Goal: Task Accomplishment & Management: Use online tool/utility

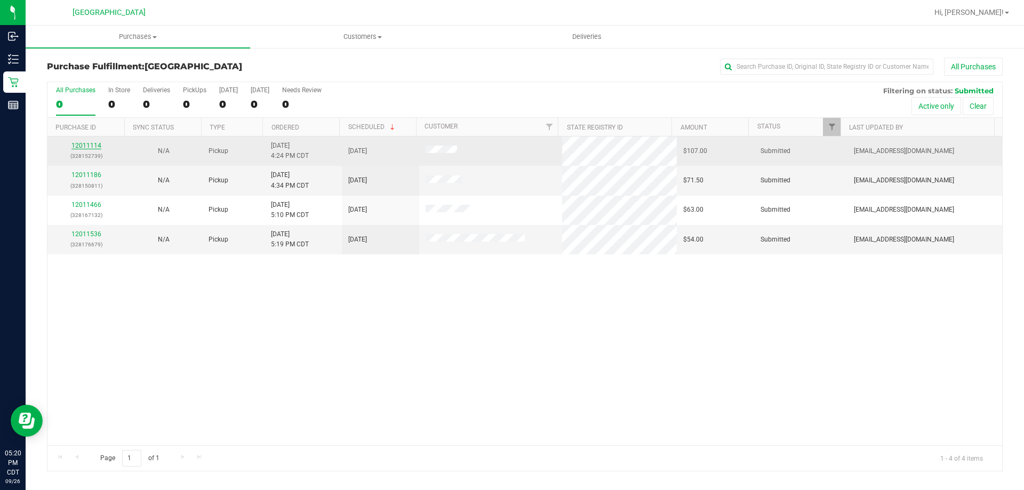
click at [87, 145] on link "12011114" at bounding box center [86, 145] width 30 height 7
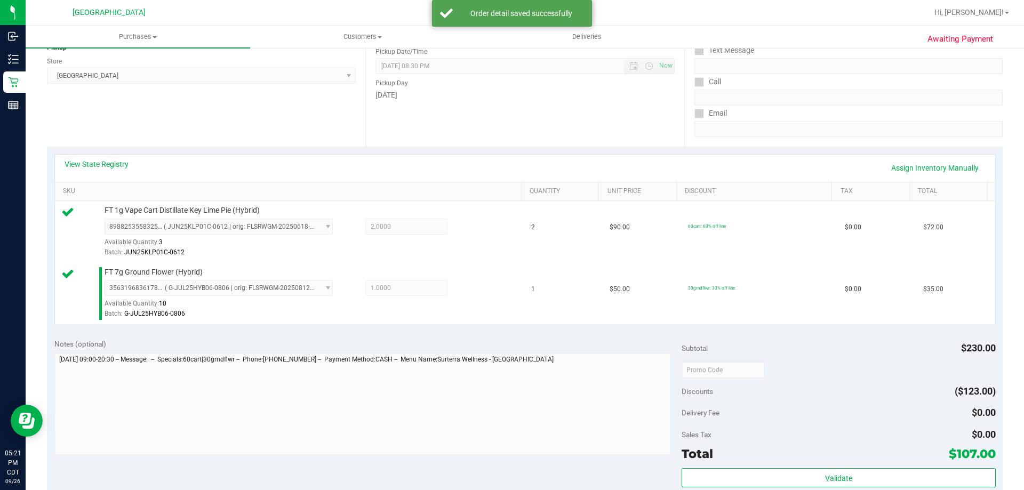
scroll to position [160, 0]
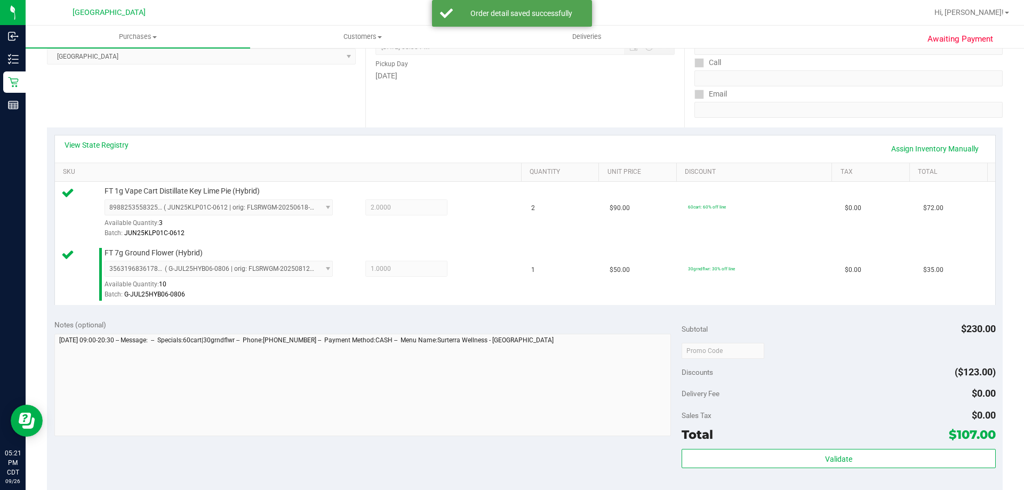
click at [794, 448] on div "Subtotal $230.00 Discounts ($123.00) Delivery Fee $0.00 Sales Tax $0.00 Total $…" at bounding box center [839, 409] width 314 height 178
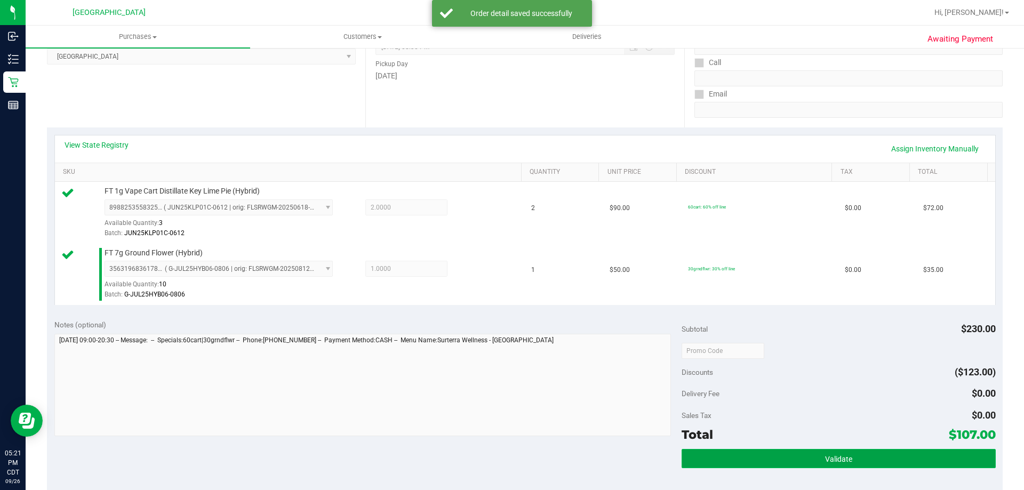
click at [798, 451] on button "Validate" at bounding box center [839, 458] width 314 height 19
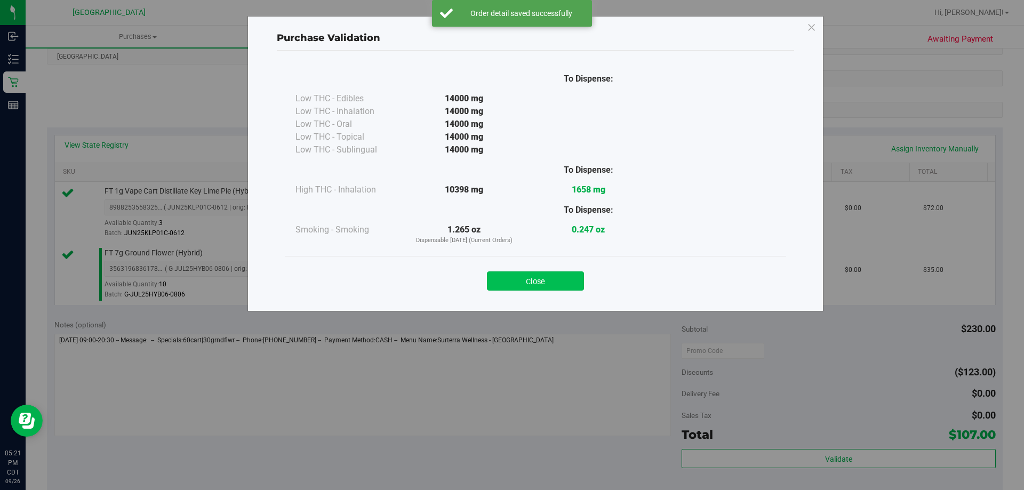
click at [566, 285] on button "Close" at bounding box center [535, 281] width 97 height 19
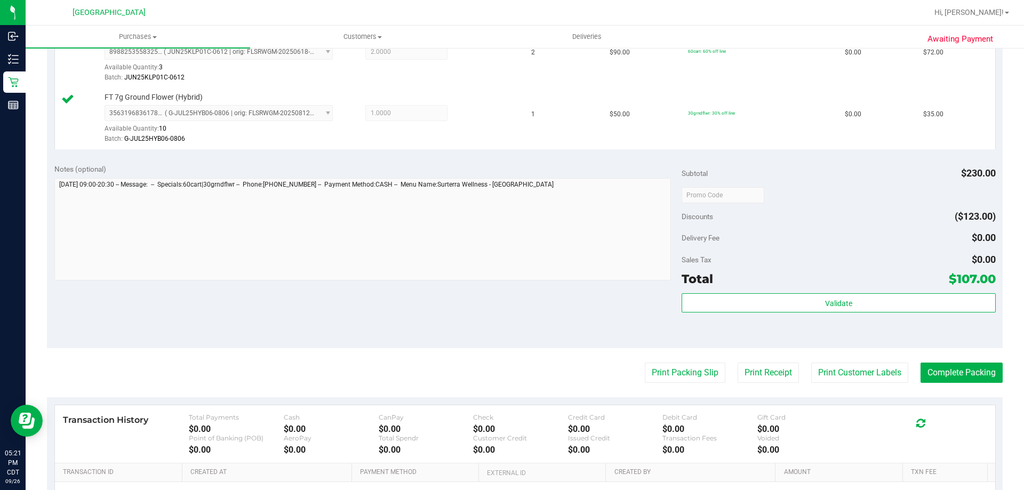
scroll to position [320, 0]
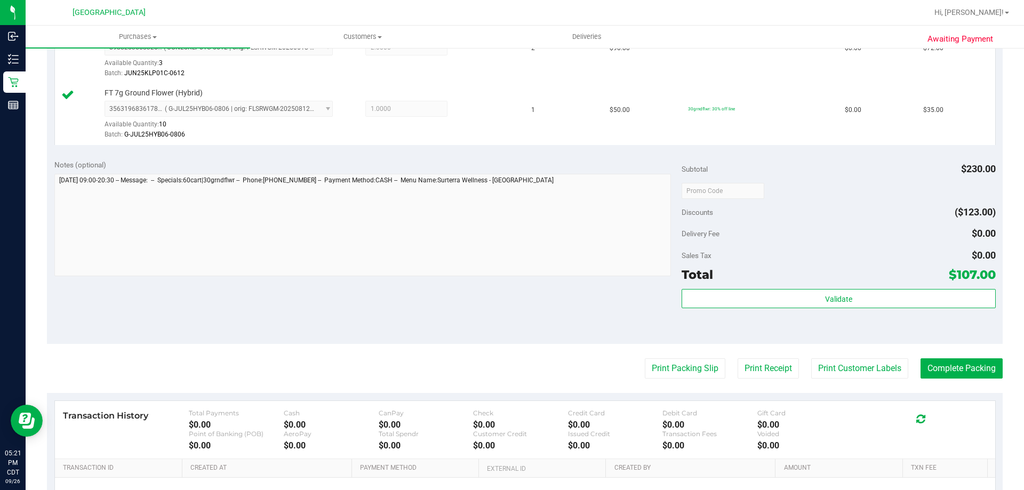
click at [675, 358] on purchase-details "Back Edit Purchase Cancel Purchase View Profile # 12011114 BioTrack ID: - Submi…" at bounding box center [525, 165] width 956 height 855
click at [679, 375] on button "Print Packing Slip" at bounding box center [685, 368] width 81 height 20
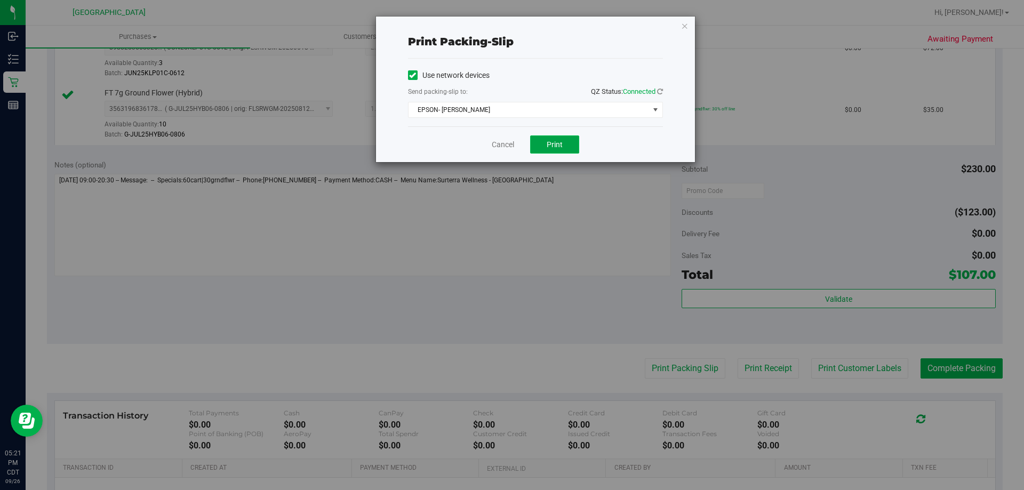
click at [561, 143] on span "Print" at bounding box center [555, 144] width 16 height 9
click at [510, 147] on link "Cancel" at bounding box center [503, 144] width 22 height 11
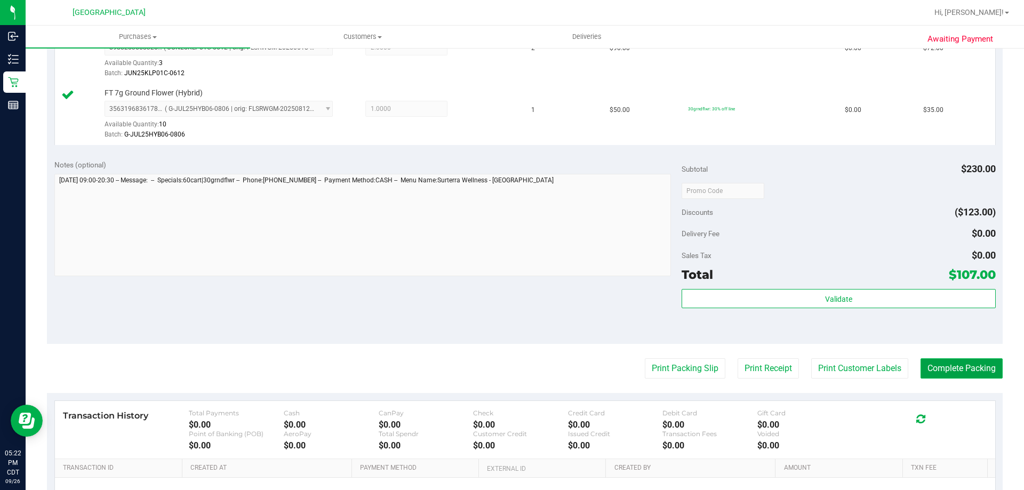
click at [948, 364] on button "Complete Packing" at bounding box center [962, 368] width 82 height 20
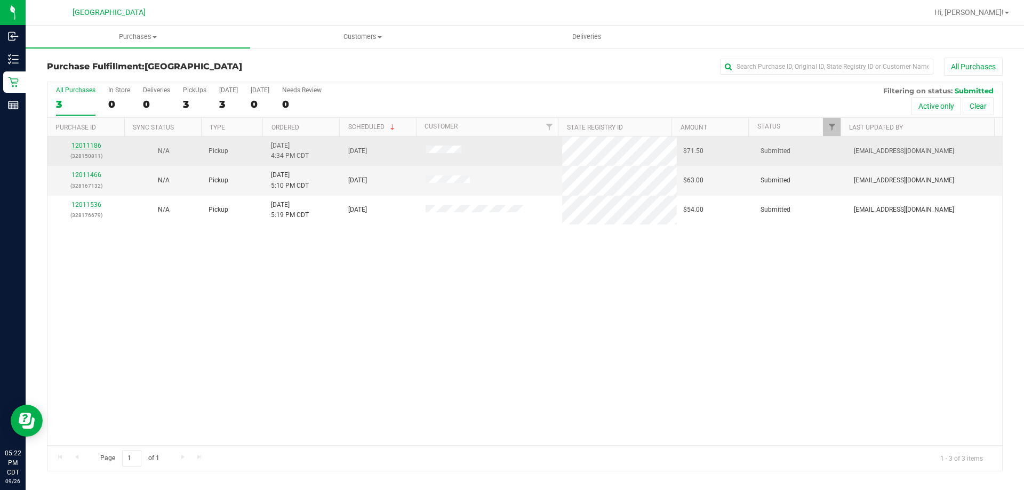
click at [86, 144] on link "12011186" at bounding box center [86, 145] width 30 height 7
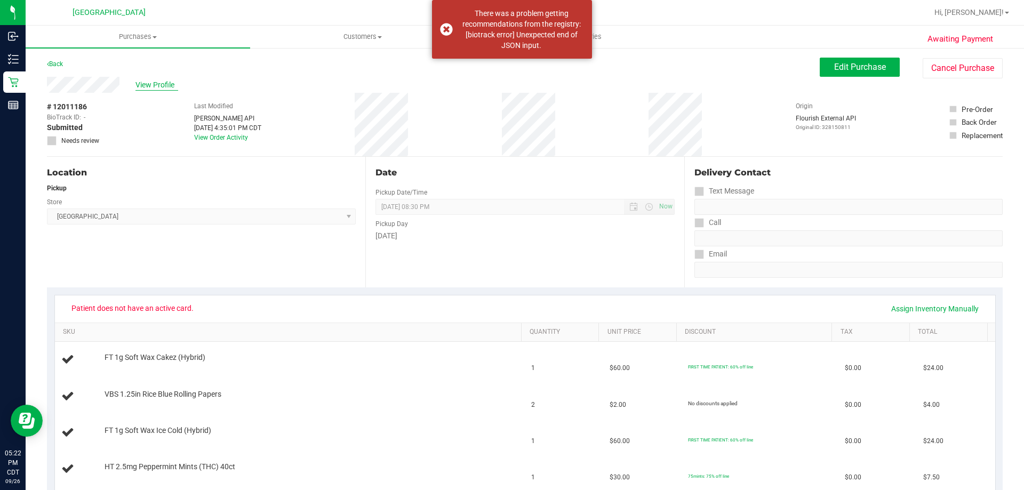
click at [145, 85] on span "View Profile" at bounding box center [156, 84] width 43 height 11
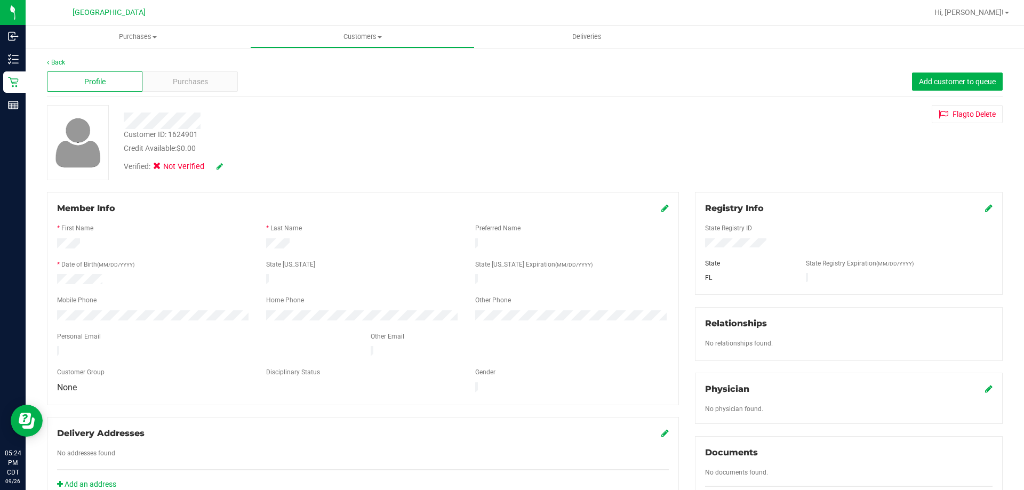
click at [123, 125] on div at bounding box center [359, 121] width 486 height 17
click at [163, 125] on div at bounding box center [359, 121] width 486 height 17
click at [221, 168] on icon at bounding box center [220, 166] width 6 height 7
click at [214, 168] on icon at bounding box center [215, 166] width 8 height 7
click at [661, 212] on icon at bounding box center [664, 208] width 7 height 9
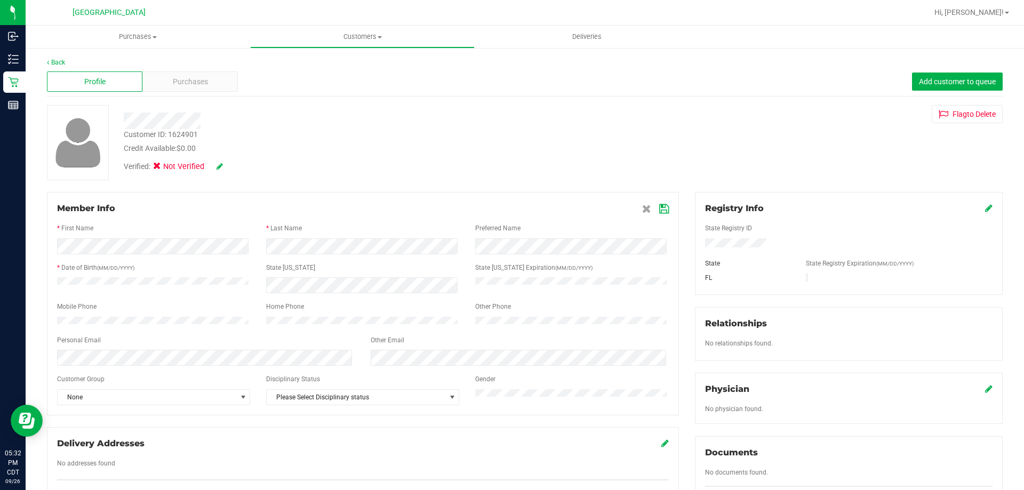
click at [985, 206] on icon at bounding box center [988, 208] width 7 height 9
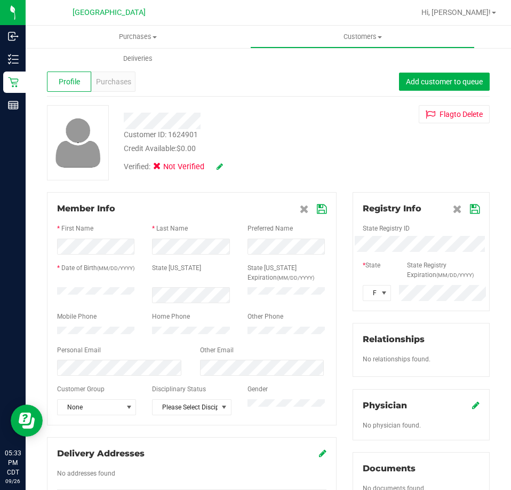
click at [345, 248] on div "Registry Info State Registry ID * State State Registry Expiration (MM/DD/YYYY) …" at bounding box center [421, 394] width 153 height 404
click at [318, 210] on icon at bounding box center [322, 209] width 10 height 9
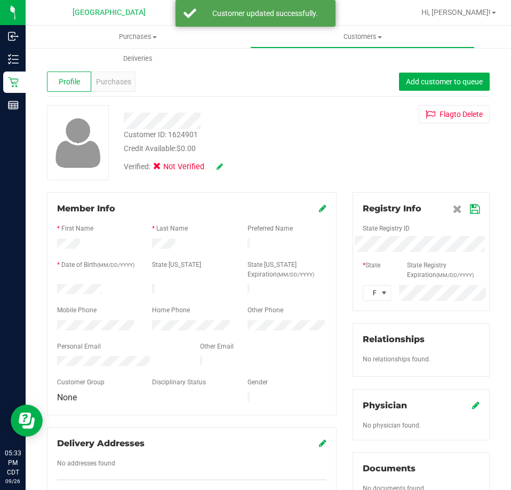
click at [470, 209] on icon at bounding box center [475, 209] width 10 height 9
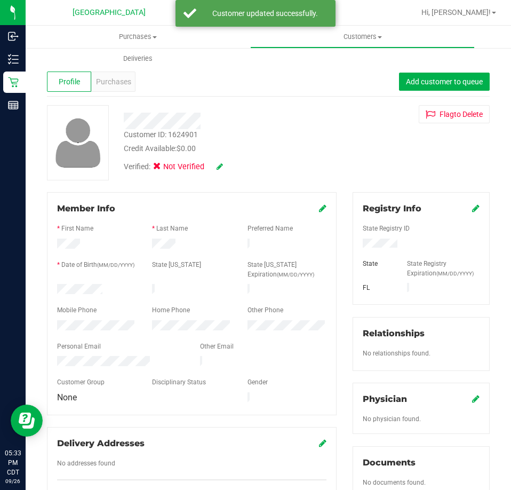
click at [216, 171] on div "Verified: Not Verified" at bounding box center [173, 167] width 99 height 12
click at [219, 168] on icon at bounding box center [220, 166] width 6 height 7
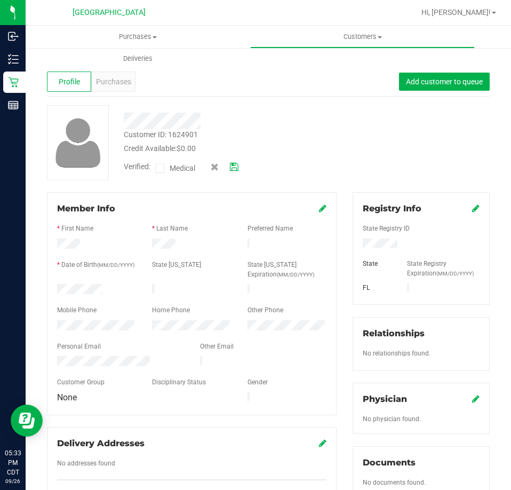
click at [166, 166] on label "Medical" at bounding box center [177, 168] width 45 height 14
click at [0, 0] on input "Medical" at bounding box center [0, 0] width 0 height 0
click at [236, 164] on icon at bounding box center [234, 166] width 9 height 7
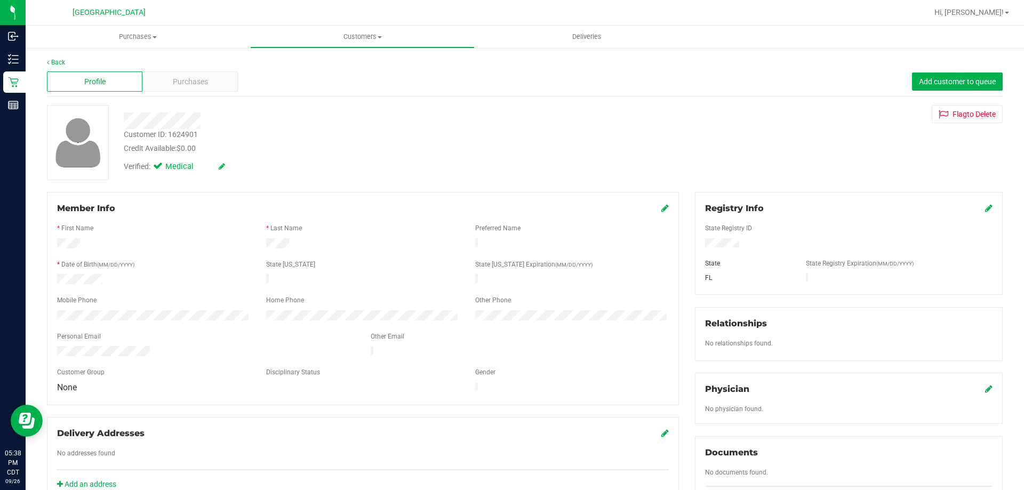
click at [61, 58] on div "Back" at bounding box center [525, 63] width 956 height 10
click at [57, 63] on link "Back" at bounding box center [56, 62] width 18 height 7
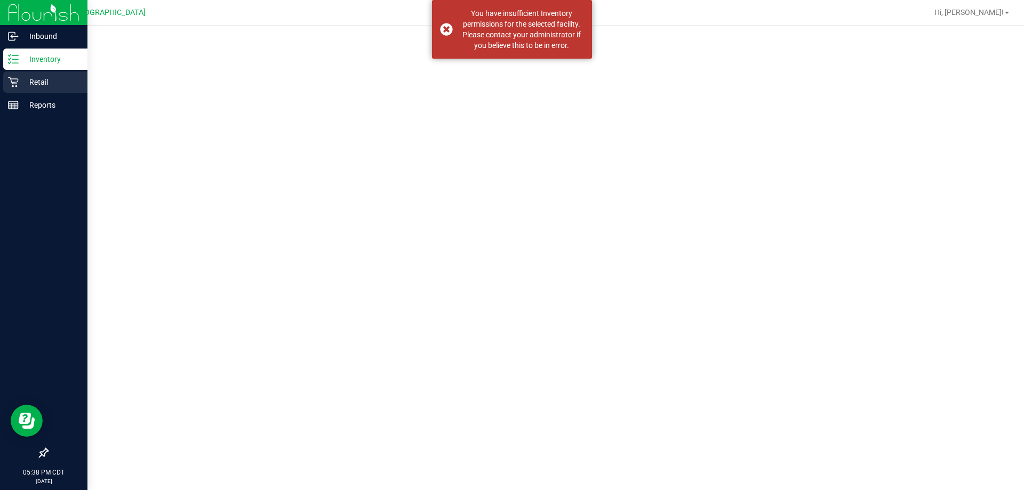
click at [39, 78] on p "Retail" at bounding box center [51, 82] width 64 height 13
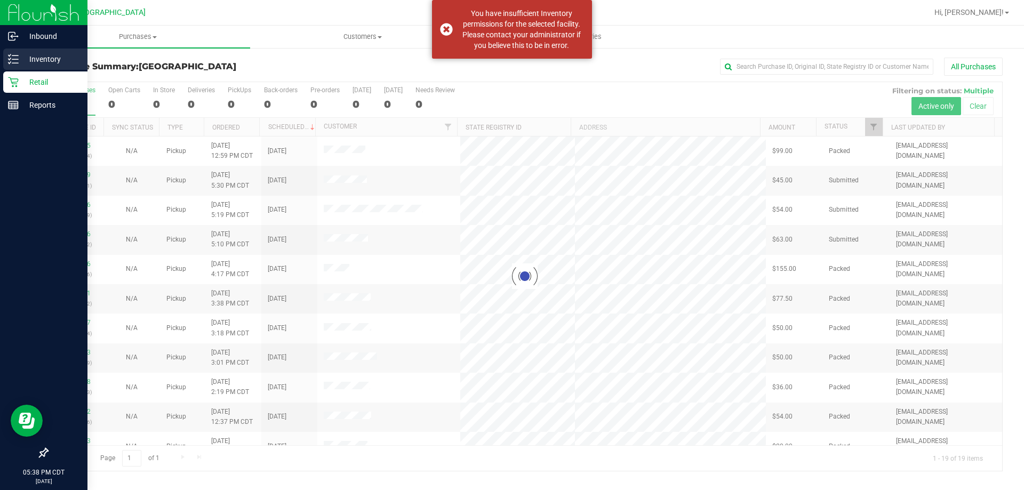
click at [53, 59] on p "Inventory" at bounding box center [51, 59] width 64 height 13
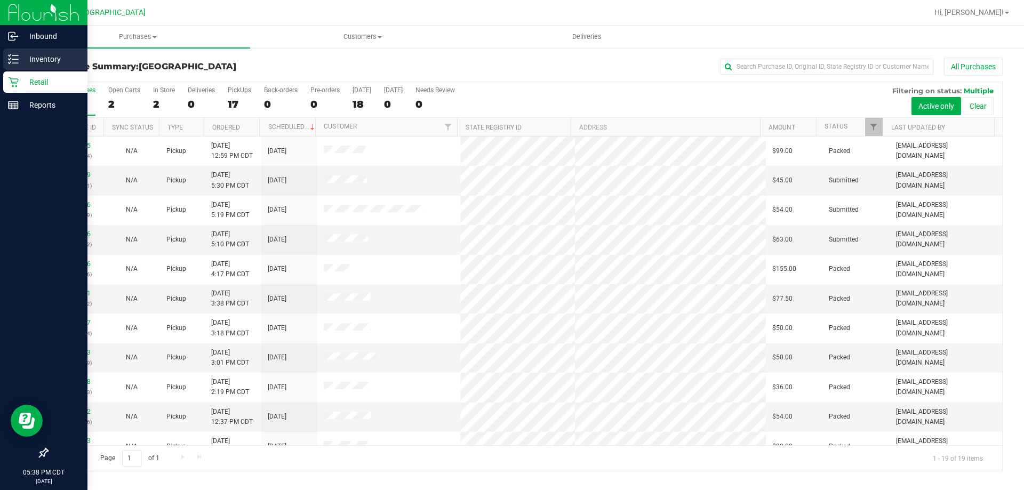
click at [38, 59] on p "Inventory" at bounding box center [51, 59] width 64 height 13
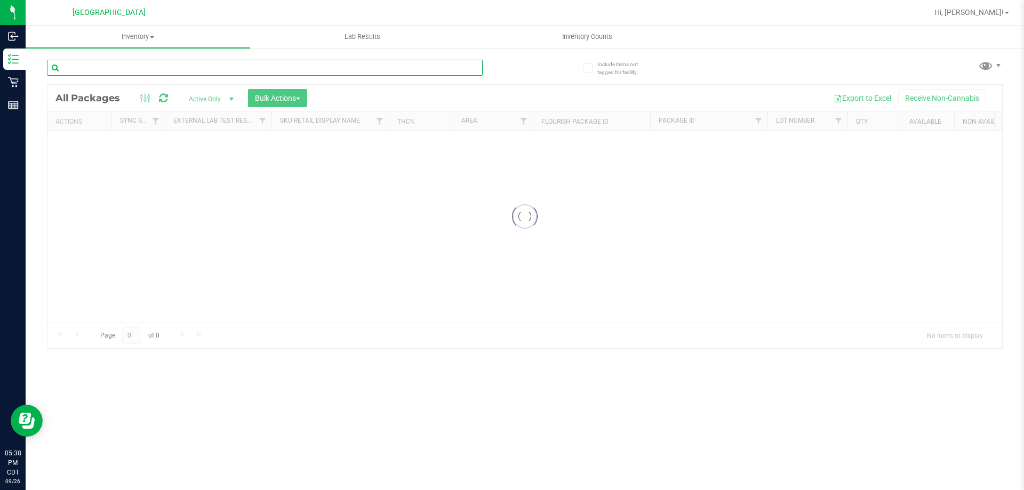
click at [196, 69] on input "text" at bounding box center [265, 68] width 436 height 16
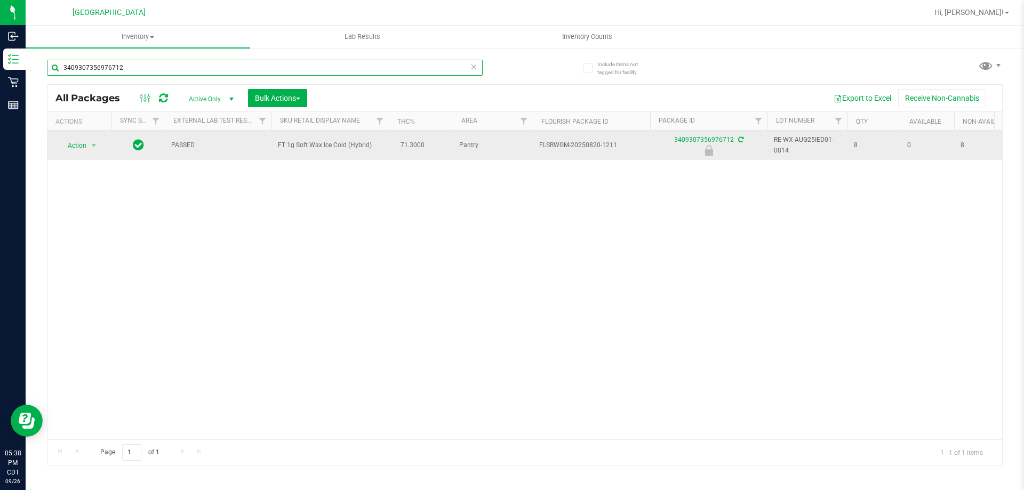
type input "3409307356976712"
click at [82, 147] on span "Action" at bounding box center [72, 145] width 29 height 15
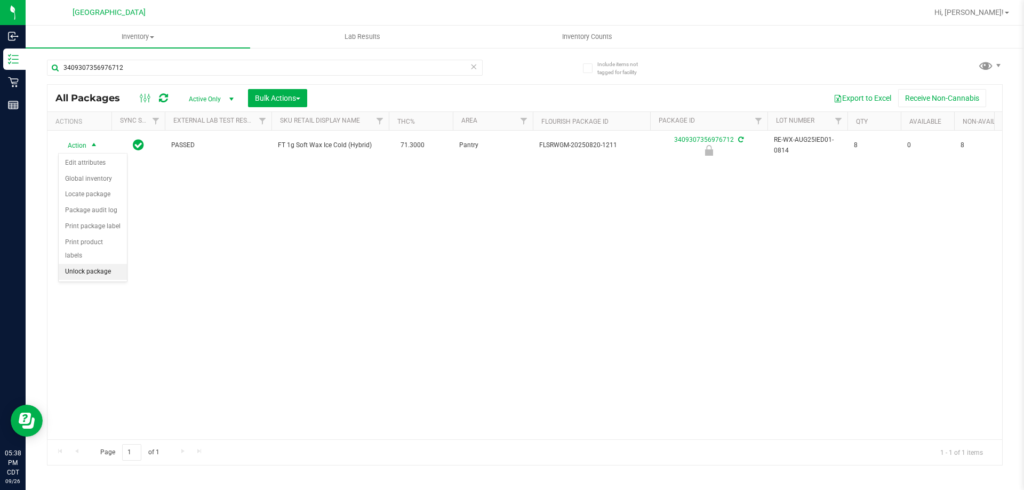
click at [108, 264] on li "Unlock package" at bounding box center [93, 272] width 68 height 16
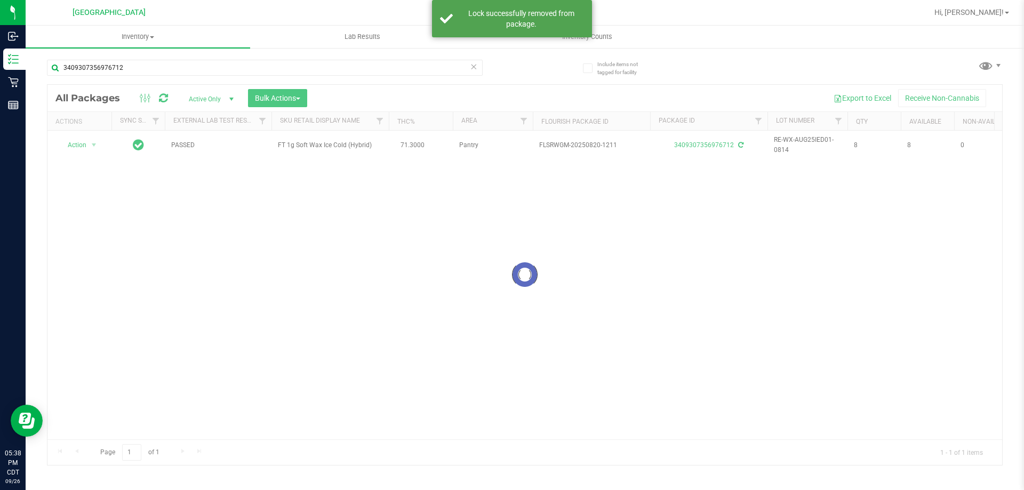
click at [80, 146] on div at bounding box center [524, 275] width 955 height 380
click at [86, 145] on span "Action" at bounding box center [72, 145] width 29 height 15
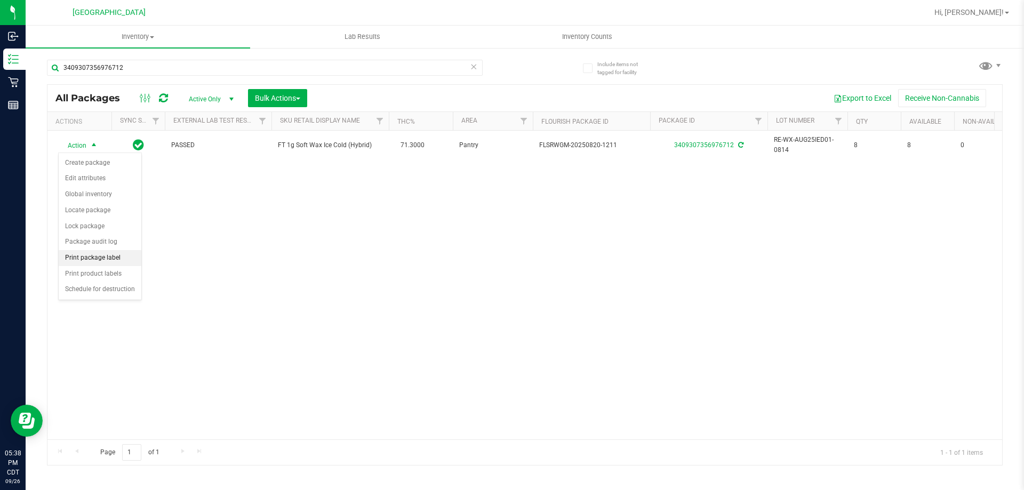
click at [98, 262] on li "Print package label" at bounding box center [100, 258] width 83 height 16
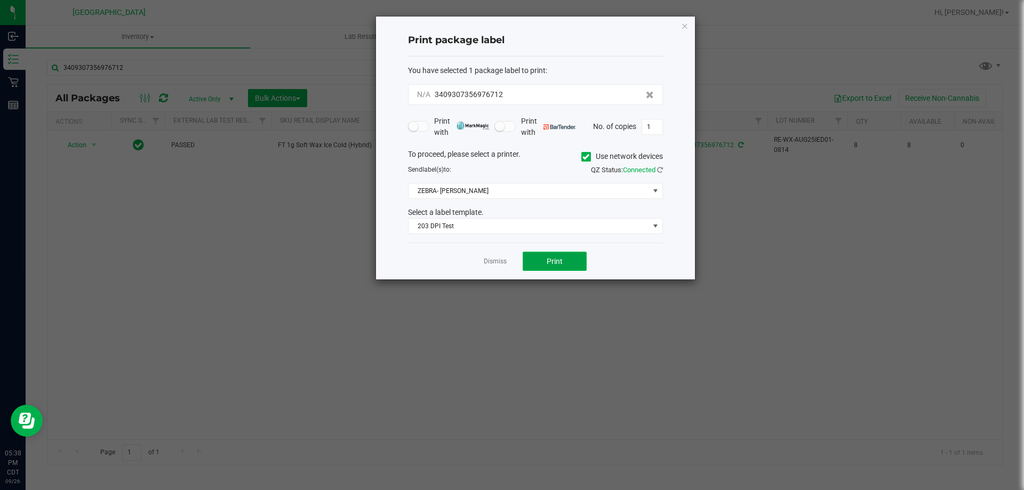
click at [547, 260] on button "Print" at bounding box center [555, 261] width 64 height 19
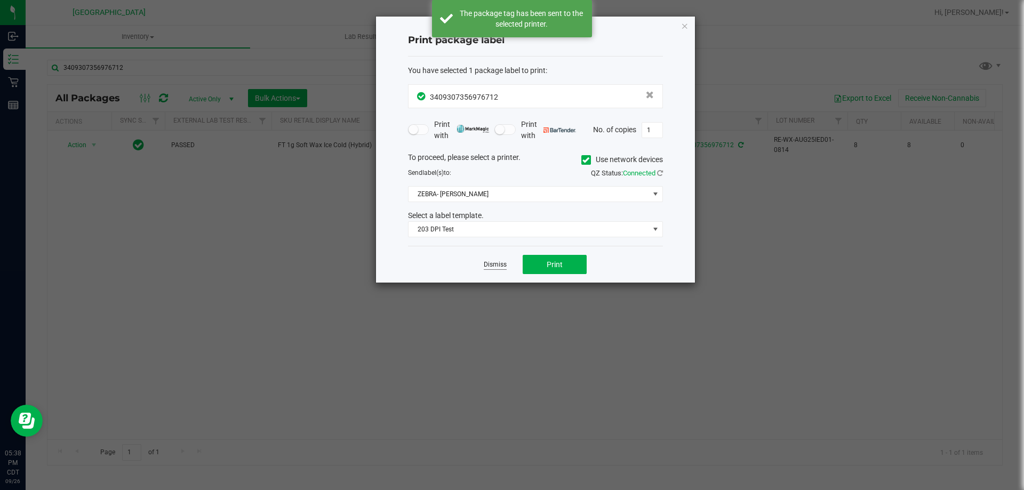
click at [503, 260] on link "Dismiss" at bounding box center [495, 264] width 23 height 9
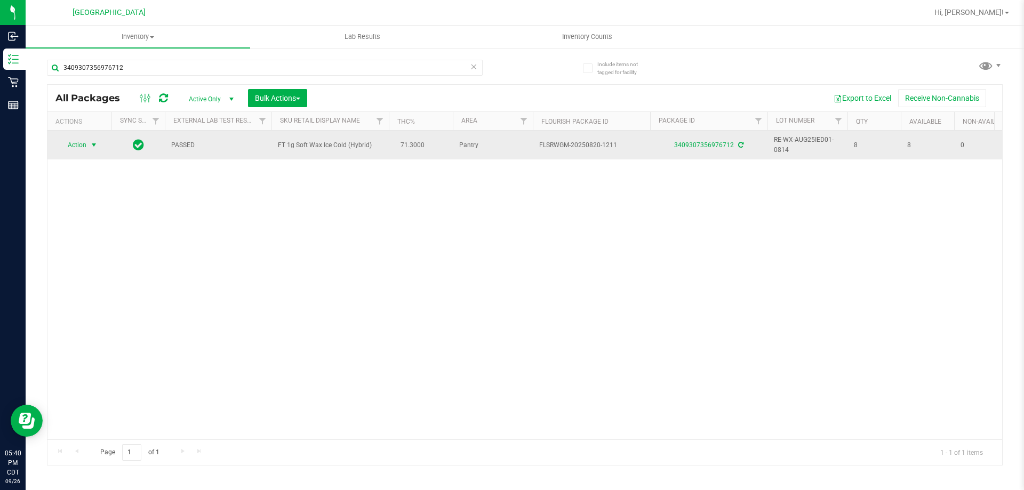
click at [89, 142] on span "select" at bounding box center [93, 145] width 13 height 15
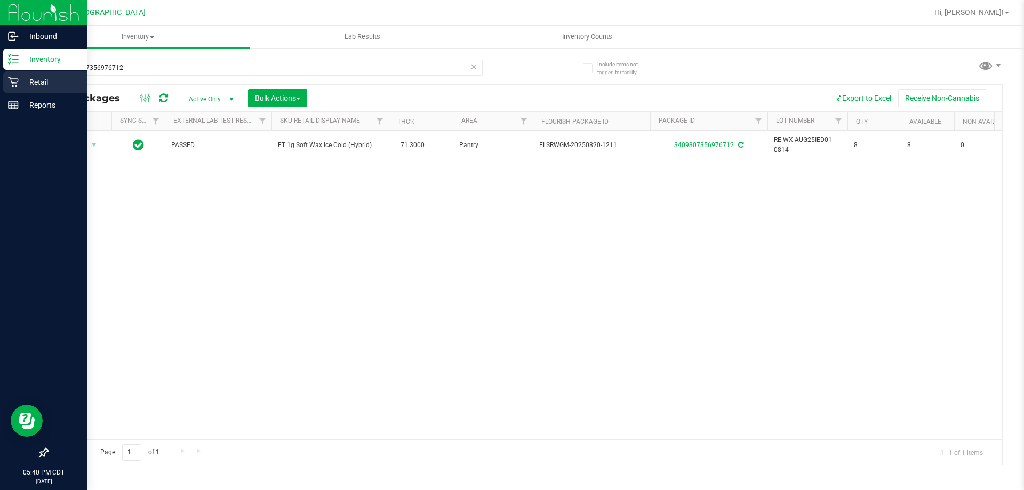
click at [35, 81] on p "Retail" at bounding box center [51, 82] width 64 height 13
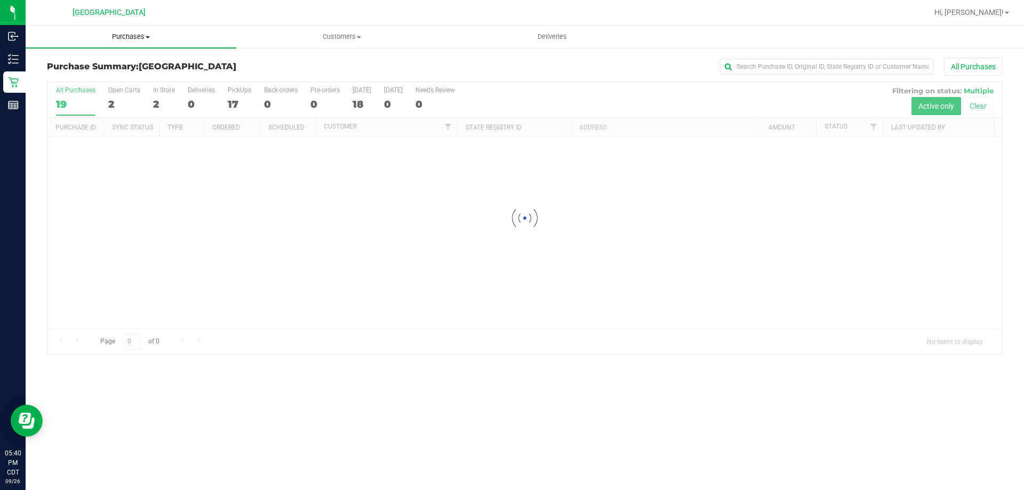
click at [127, 35] on span "Purchases" at bounding box center [131, 37] width 211 height 10
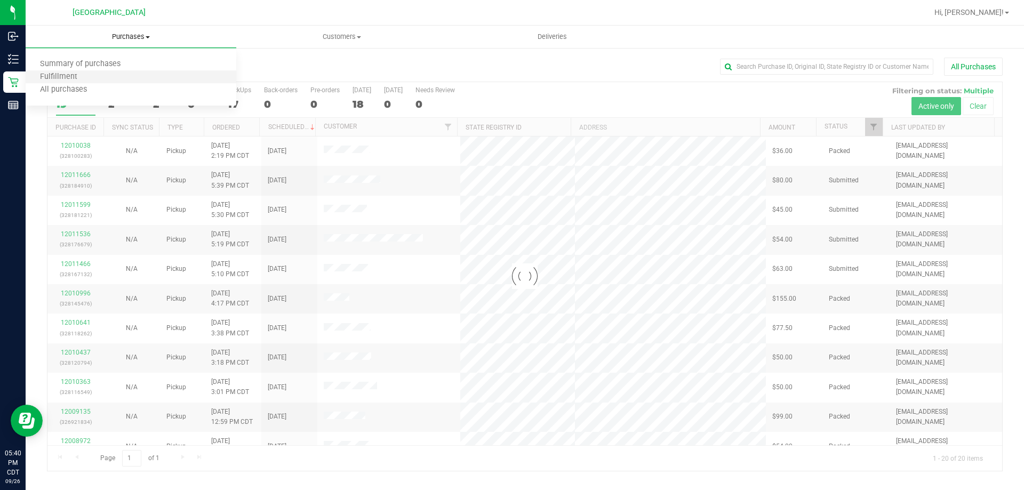
click at [112, 74] on li "Fulfillment" at bounding box center [131, 77] width 211 height 13
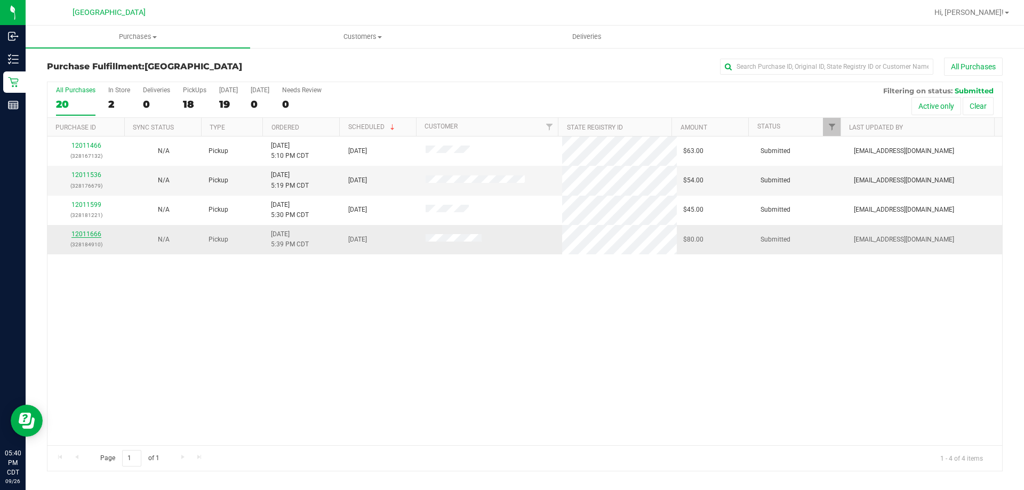
click at [93, 233] on link "12011666" at bounding box center [86, 233] width 30 height 7
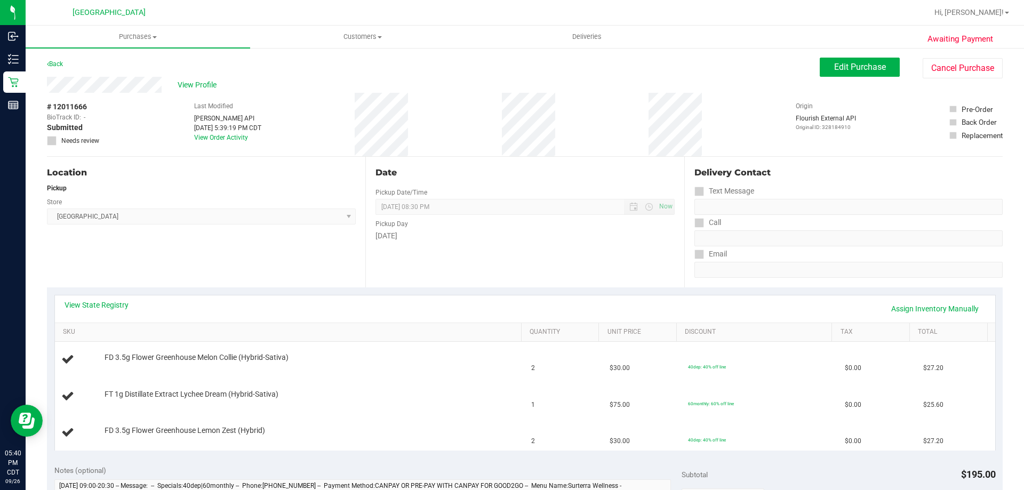
click at [56, 60] on div "Back" at bounding box center [55, 64] width 16 height 13
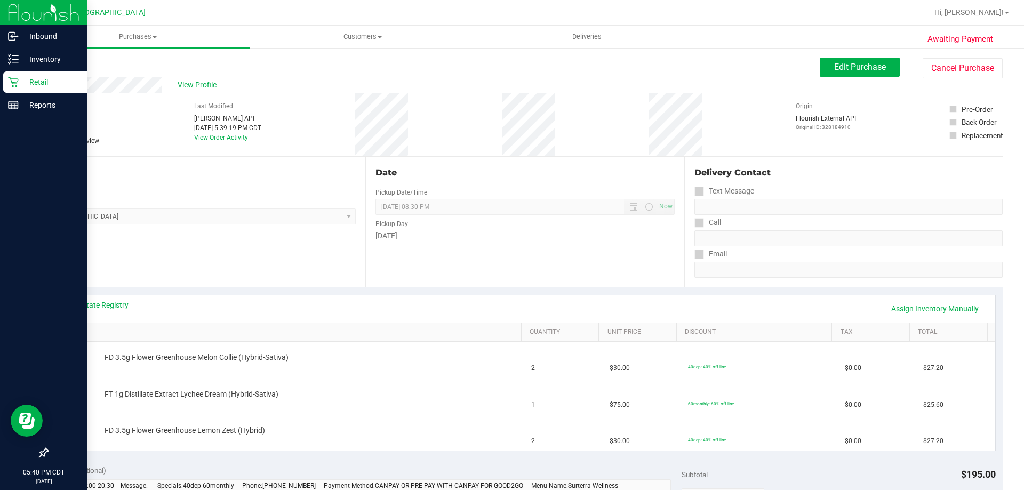
click at [34, 79] on p "Retail" at bounding box center [51, 82] width 64 height 13
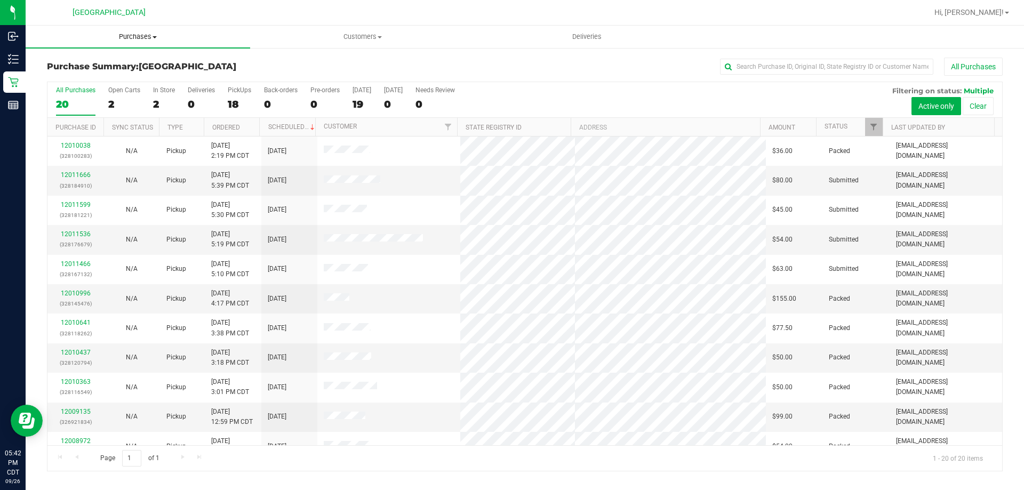
click at [138, 34] on span "Purchases" at bounding box center [138, 37] width 225 height 10
click at [135, 79] on li "Fulfillment" at bounding box center [138, 77] width 225 height 13
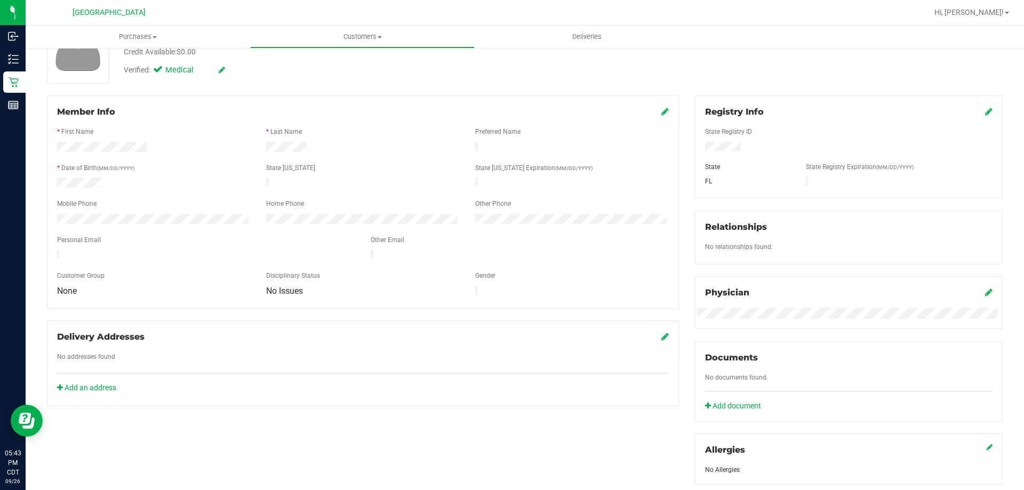
scroll to position [213, 0]
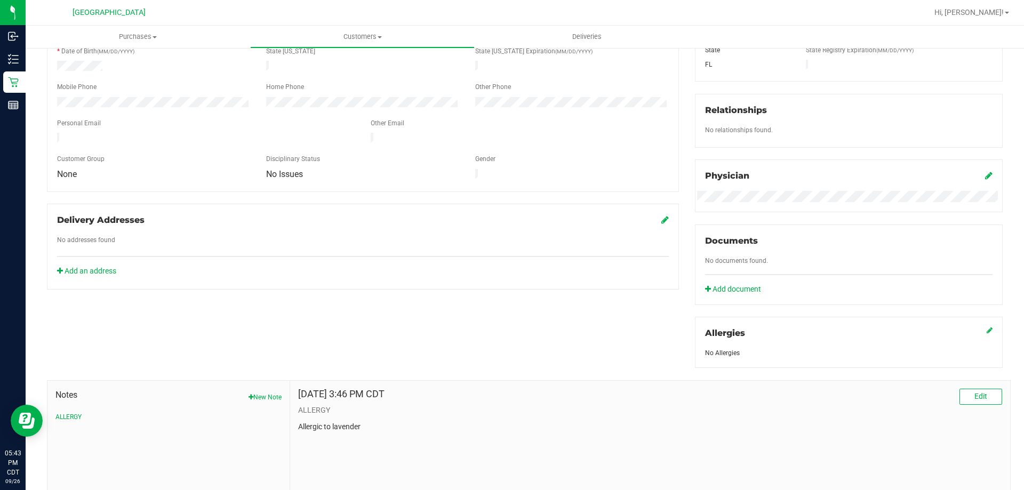
drag, startPoint x: 198, startPoint y: 346, endPoint x: 149, endPoint y: 400, distance: 73.3
click at [158, 399] on span "Notes" at bounding box center [168, 395] width 226 height 13
click at [75, 414] on button "ALLERGY" at bounding box center [68, 417] width 26 height 10
click at [73, 408] on div "Notes New Note ALLERGY" at bounding box center [168, 405] width 226 height 33
click at [75, 416] on button "ALLERGY" at bounding box center [68, 417] width 26 height 10
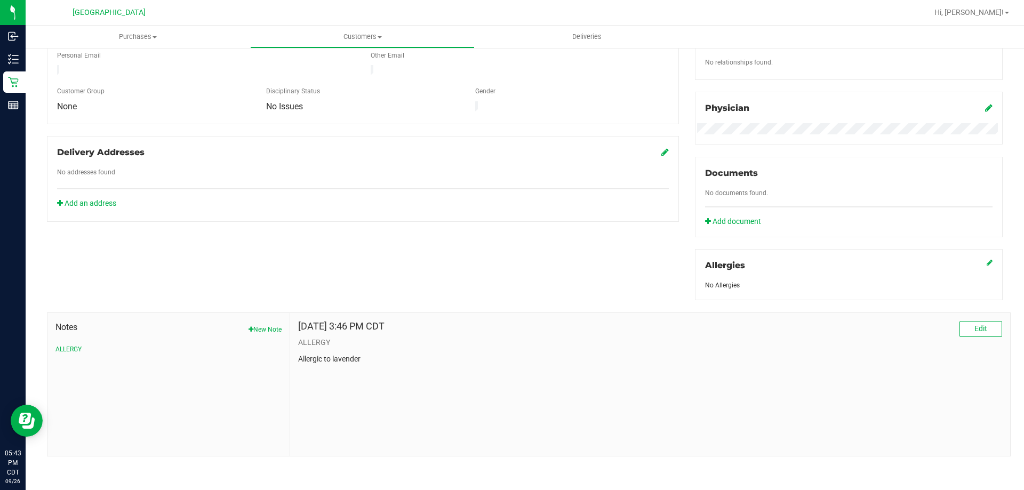
scroll to position [0, 0]
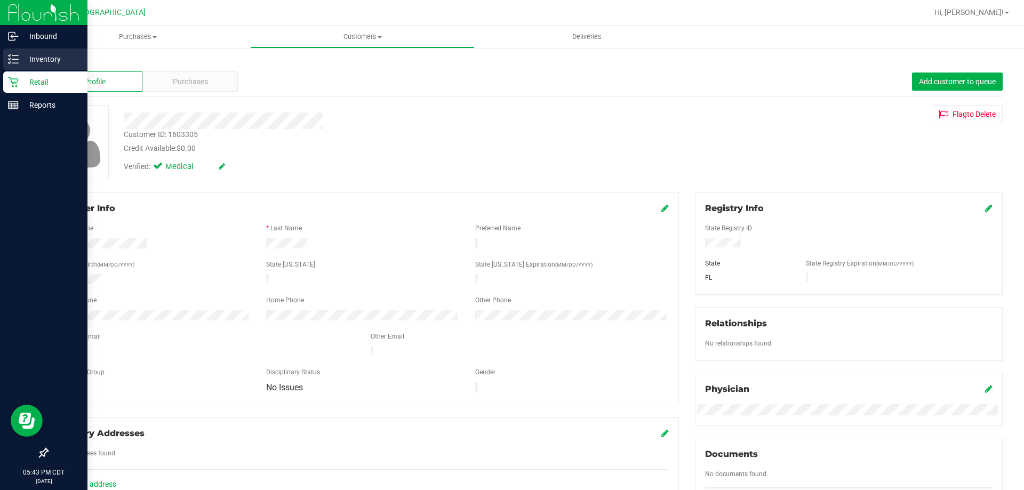
click at [18, 66] on div "Inventory" at bounding box center [45, 59] width 84 height 21
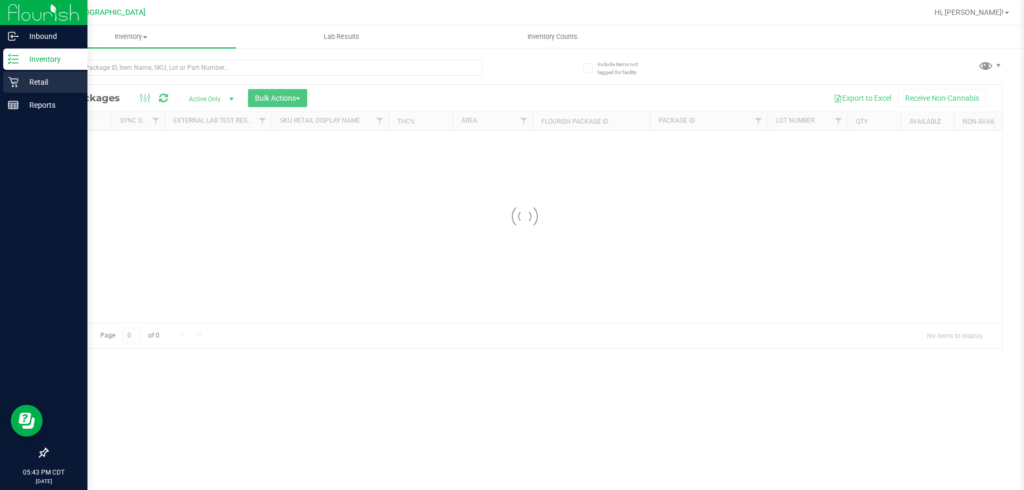
click at [55, 89] on div "Retail" at bounding box center [45, 81] width 84 height 21
